Goal: Information Seeking & Learning: Learn about a topic

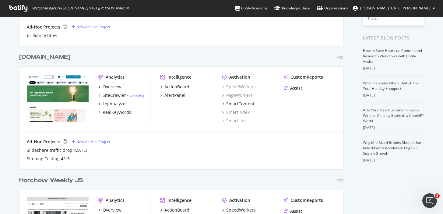
scroll to position [107, 0]
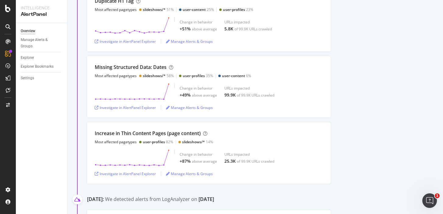
scroll to position [130, 0]
click at [142, 171] on div "Investigate in AlertPanel Explorer" at bounding box center [125, 173] width 61 height 5
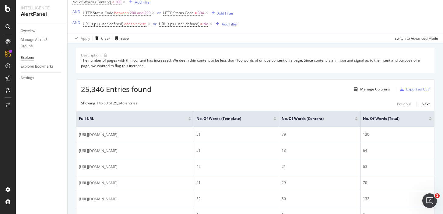
scroll to position [39, 0]
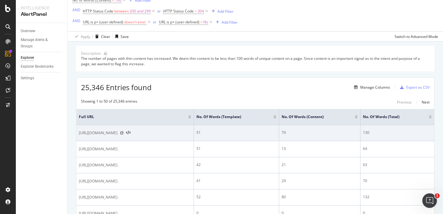
click at [124, 134] on icon at bounding box center [122, 133] width 4 height 4
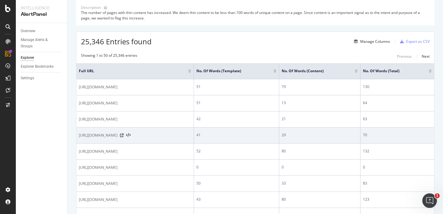
scroll to position [85, 0]
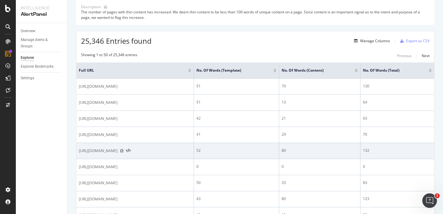
click at [124, 152] on icon at bounding box center [122, 151] width 4 height 4
